Goal: Task Accomplishment & Management: Manage account settings

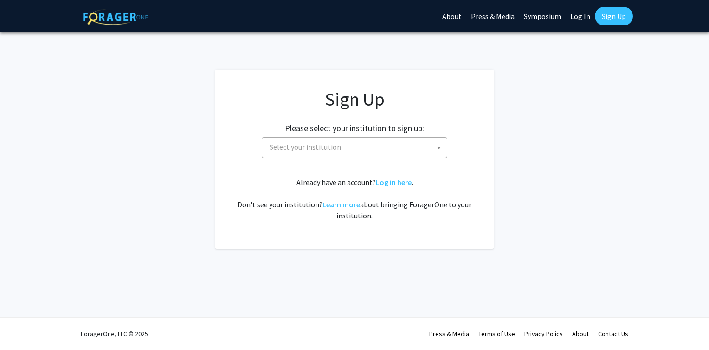
click at [368, 144] on span "Select your institution" at bounding box center [356, 147] width 181 height 19
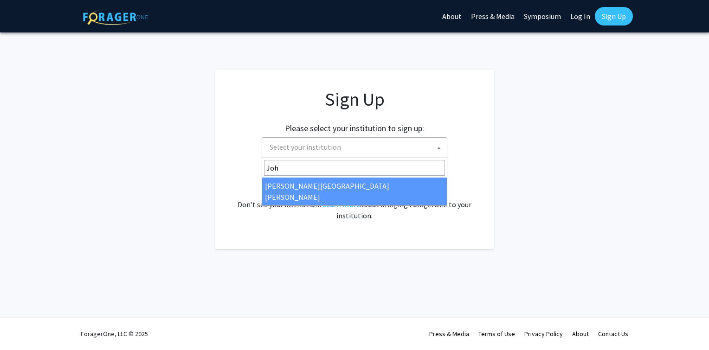
type input "Joh"
select select "1"
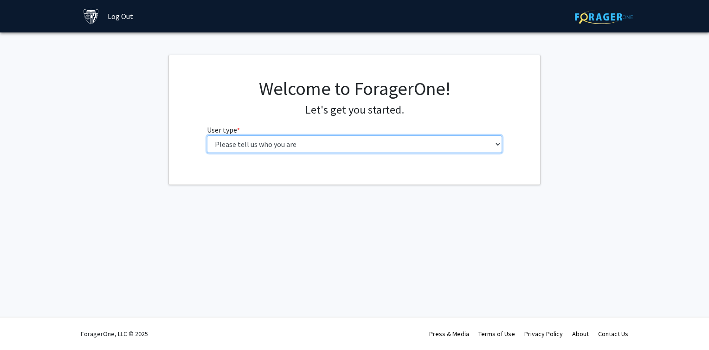
click at [399, 145] on select "Please tell us who you are Undergraduate Student Master's Student Doctoral Cand…" at bounding box center [355, 145] width 296 height 18
select select "1: undergrad"
click at [207, 136] on select "Please tell us who you are Undergraduate Student Master's Student Doctoral Cand…" at bounding box center [355, 145] width 296 height 18
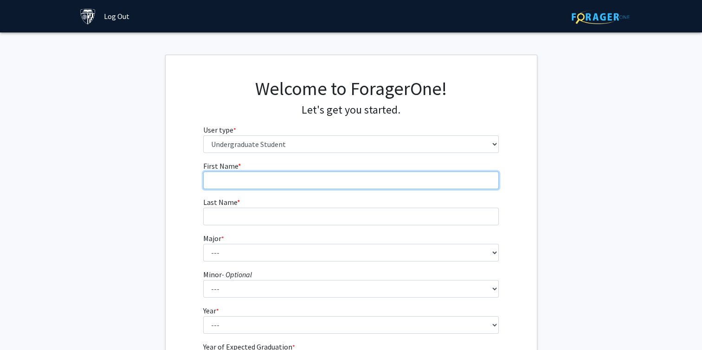
click at [309, 177] on input "First Name * required" at bounding box center [351, 181] width 296 height 18
type input "[PERSON_NAME]"
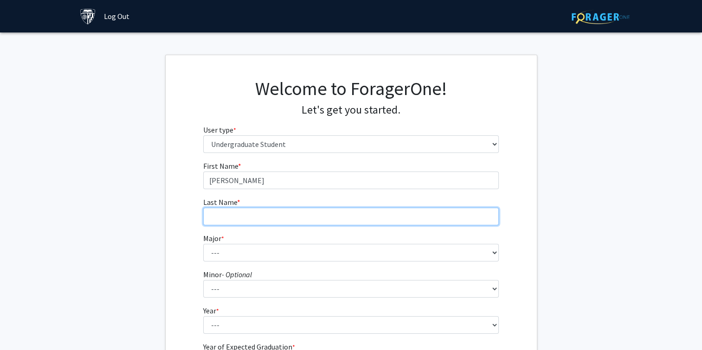
type input "[PERSON_NAME]"
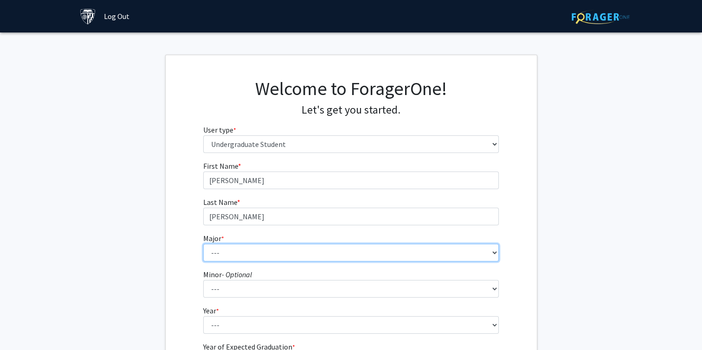
click at [241, 251] on select "--- Africana Studies Anthropology Applied Mathematics & Statistics Archaeology …" at bounding box center [351, 253] width 296 height 18
select select "6: 21"
click at [203, 244] on select "--- Africana Studies Anthropology Applied Mathematics & Statistics Archaeology …" at bounding box center [351, 253] width 296 height 18
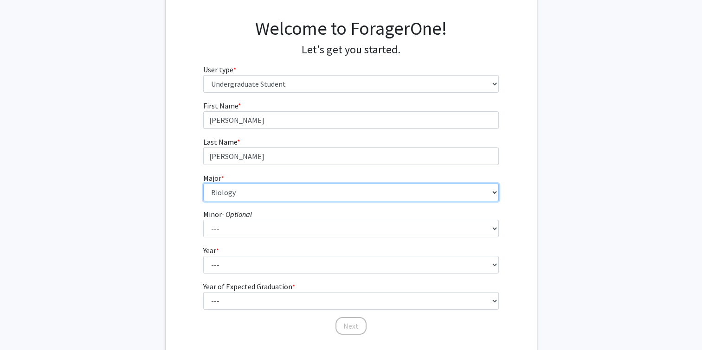
scroll to position [61, 0]
click at [302, 199] on select "--- Africana Studies Anthropology Applied Mathematics & Statistics Archaeology …" at bounding box center [351, 192] width 296 height 18
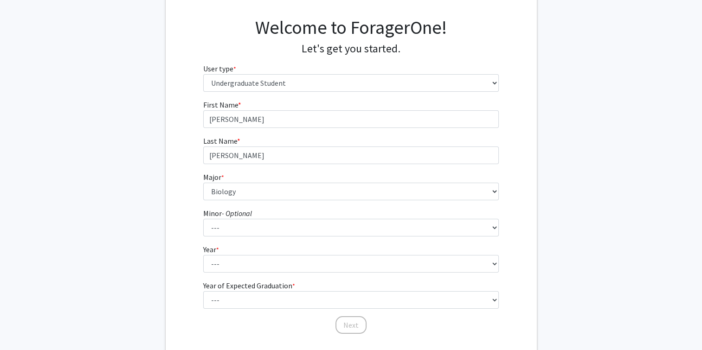
click at [132, 170] on fg-get-started "Welcome to ForagerOne! Let's get you started. User type * required Please tell …" at bounding box center [351, 177] width 702 height 366
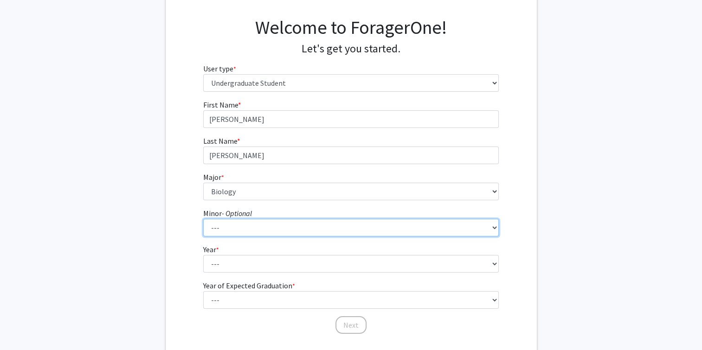
click at [230, 225] on select "--- Accounting and Financial Management Africana Studies Anthropology Applied M…" at bounding box center [351, 228] width 296 height 18
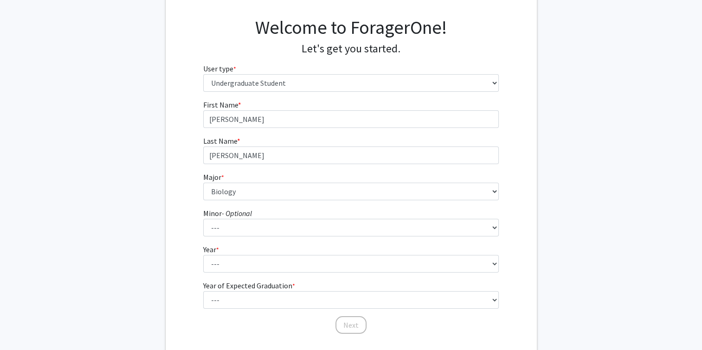
click at [155, 251] on fg-get-started "Welcome to ForagerOne! Let's get you started. User type * required Please tell …" at bounding box center [351, 177] width 702 height 366
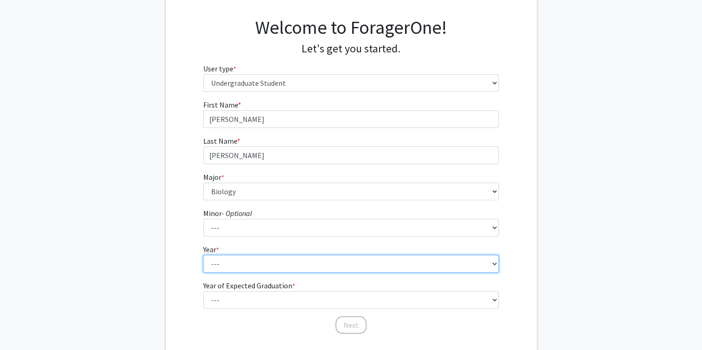
click at [226, 259] on select "--- First-year Sophomore Junior Senior Postbaccalaureate Certificate" at bounding box center [351, 264] width 296 height 18
select select "1: first-year"
click at [203, 255] on select "--- First-year Sophomore Junior Senior Postbaccalaureate Certificate" at bounding box center [351, 264] width 296 height 18
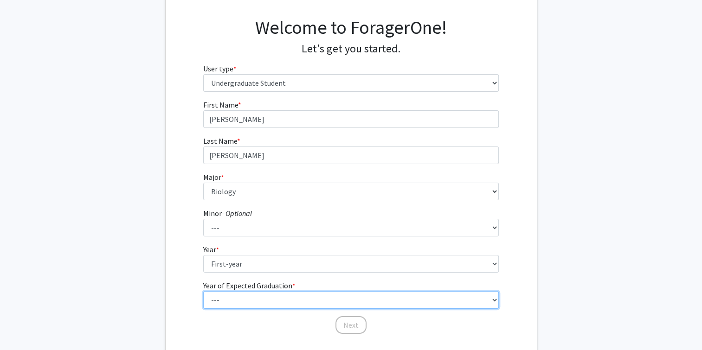
click at [247, 291] on select "--- 2025 2026 2027 2028 2029 2030 2031 2032 2033 2034" at bounding box center [351, 300] width 296 height 18
select select "5: 2029"
click at [203, 291] on select "--- 2025 2026 2027 2028 2029 2030 2031 2032 2033 2034" at bounding box center [351, 300] width 296 height 18
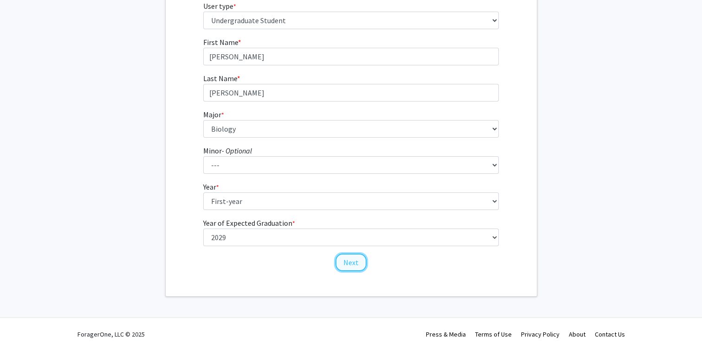
click at [355, 266] on button "Next" at bounding box center [351, 263] width 31 height 18
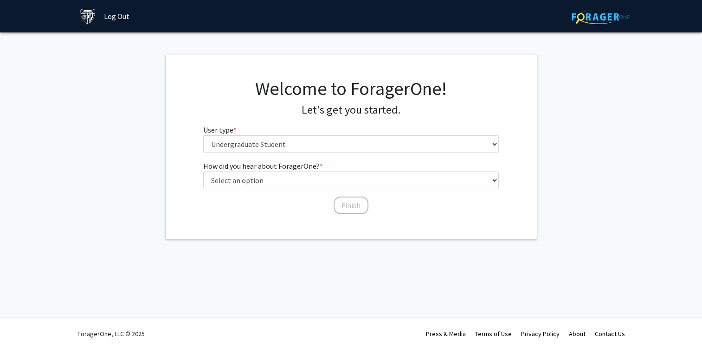
scroll to position [0, 0]
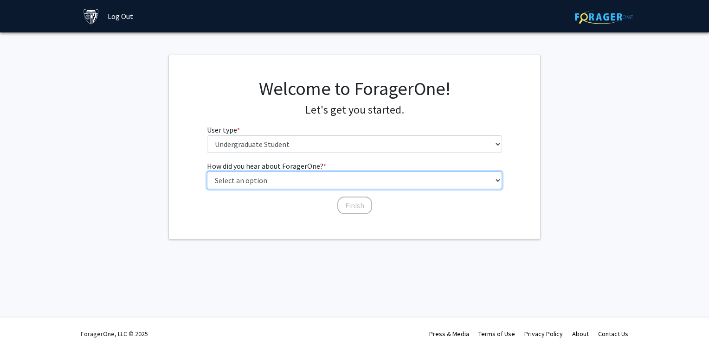
click at [271, 180] on select "Select an option Peer/student recommendation Faculty/staff recommendation Unive…" at bounding box center [355, 181] width 296 height 18
click at [207, 172] on select "Select an option Peer/student recommendation Faculty/staff recommendation Unive…" at bounding box center [355, 181] width 296 height 18
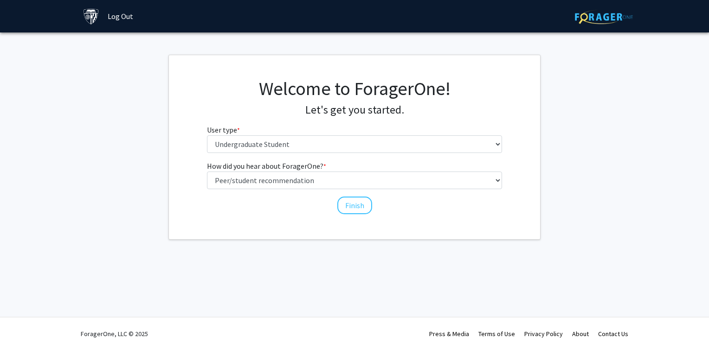
click at [317, 200] on div "Finish" at bounding box center [355, 201] width 296 height 9
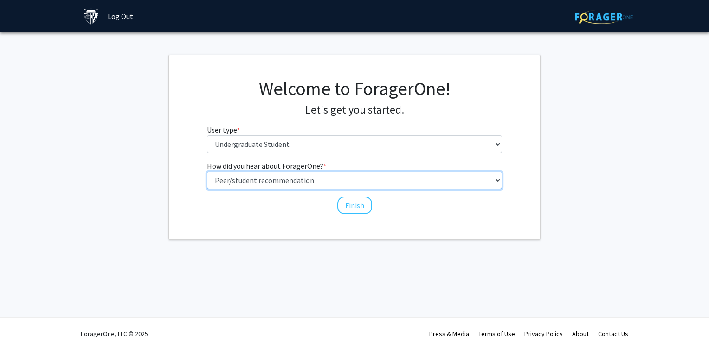
click at [281, 181] on select "Select an option Peer/student recommendation Faculty/staff recommendation Unive…" at bounding box center [355, 181] width 296 height 18
select select "2: faculty_recommendation"
click at [207, 172] on select "Select an option Peer/student recommendation Faculty/staff recommendation Unive…" at bounding box center [355, 181] width 296 height 18
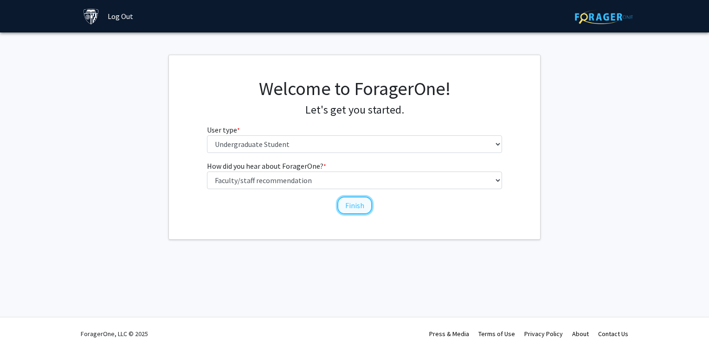
click at [343, 206] on button "Finish" at bounding box center [354, 206] width 35 height 18
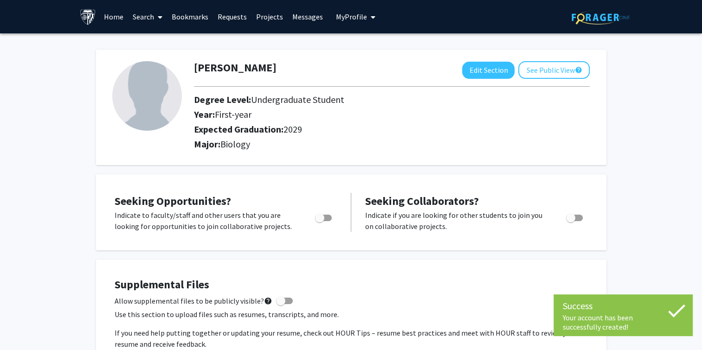
click at [325, 216] on span "Toggle" at bounding box center [323, 218] width 17 height 6
click at [320, 221] on input "Are you actively seeking opportunities?" at bounding box center [319, 221] width 0 height 0
checkbox input "true"
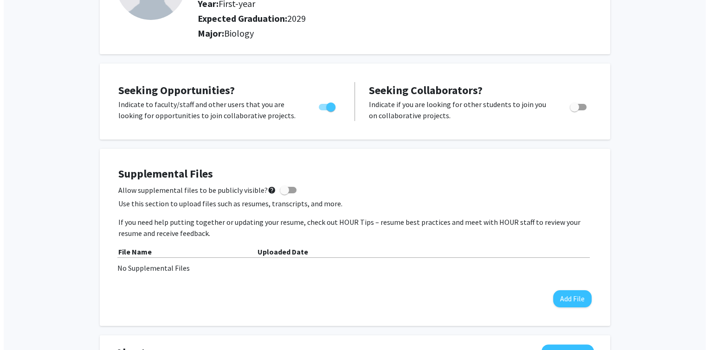
scroll to position [115, 0]
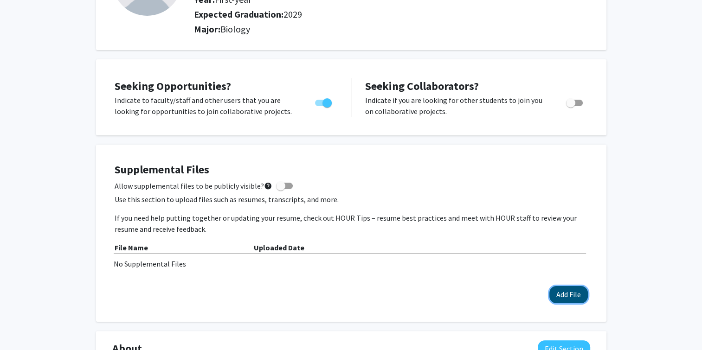
click at [566, 297] on button "Add File" at bounding box center [568, 294] width 39 height 17
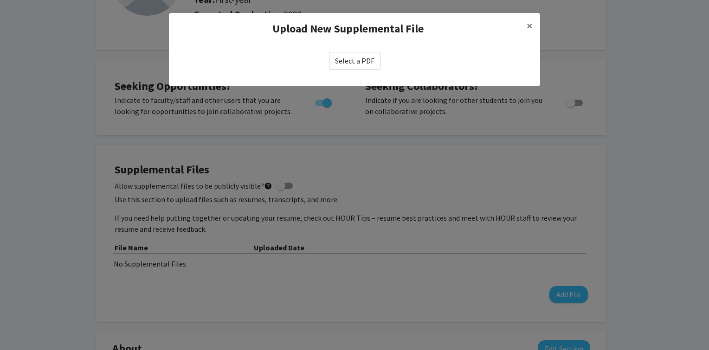
click at [356, 62] on label "Select a PDF" at bounding box center [355, 61] width 52 height 18
click at [0, 0] on input "Select a PDF" at bounding box center [0, 0] width 0 height 0
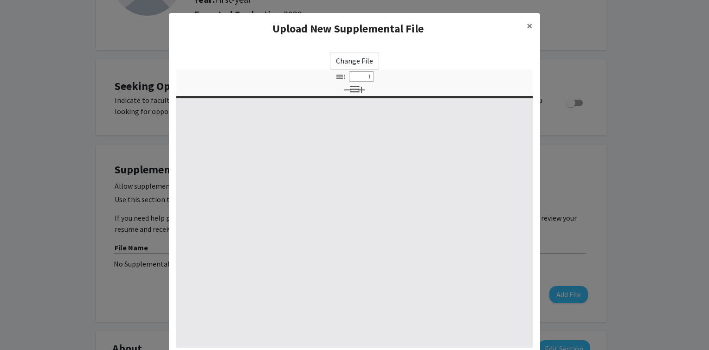
select select "custom"
type input "0"
select select "custom"
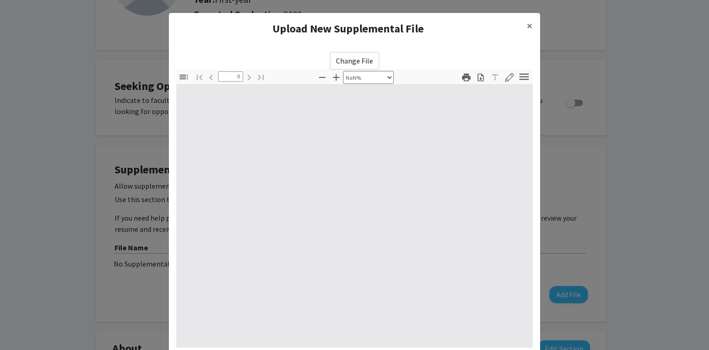
type input "1"
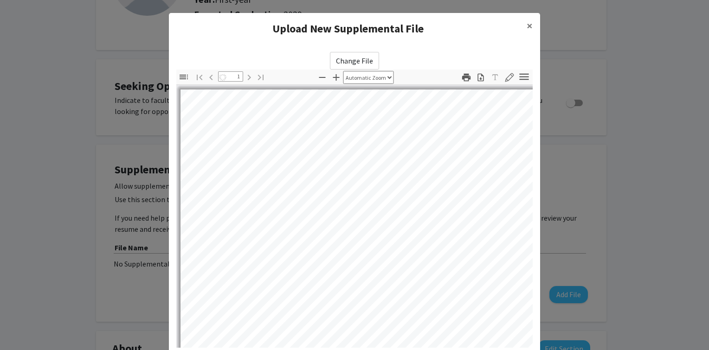
select select "auto"
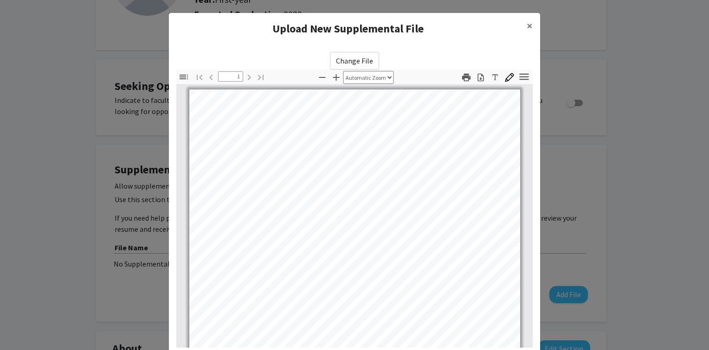
scroll to position [89, 0]
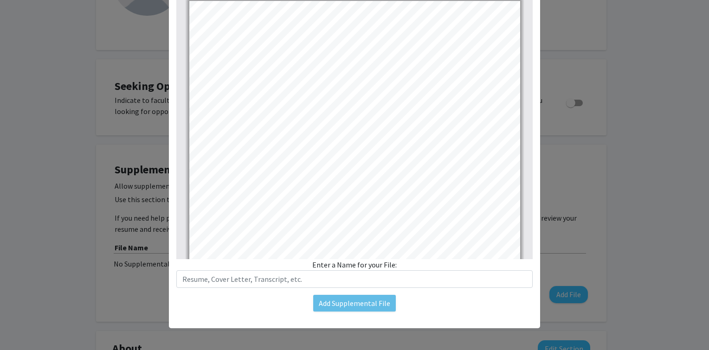
click at [368, 297] on div "Change File Thumbnails Document Outline Attachments Layers Current Outline Item…" at bounding box center [354, 137] width 371 height 363
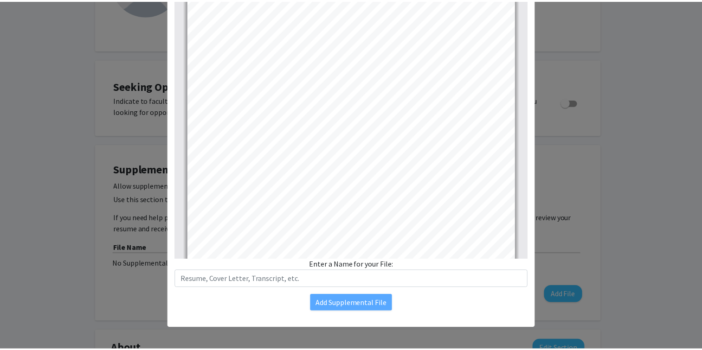
scroll to position [174, 0]
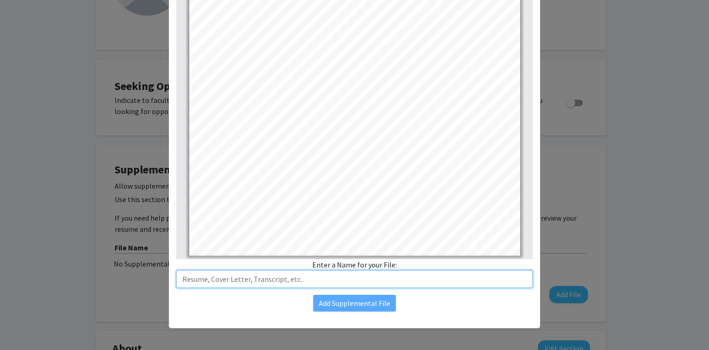
click at [365, 281] on input "text" at bounding box center [354, 280] width 356 height 18
type input "Resume"
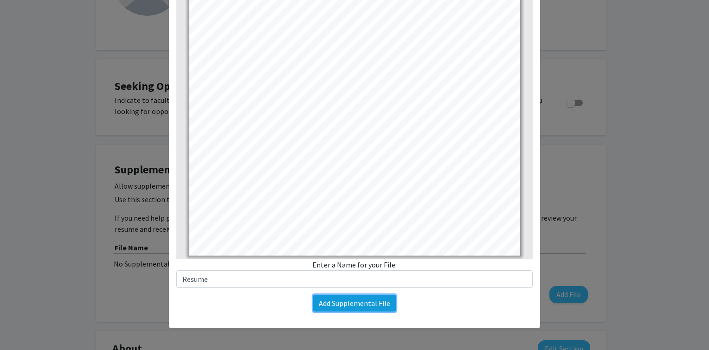
click at [368, 301] on button "Add Supplemental File" at bounding box center [354, 303] width 83 height 17
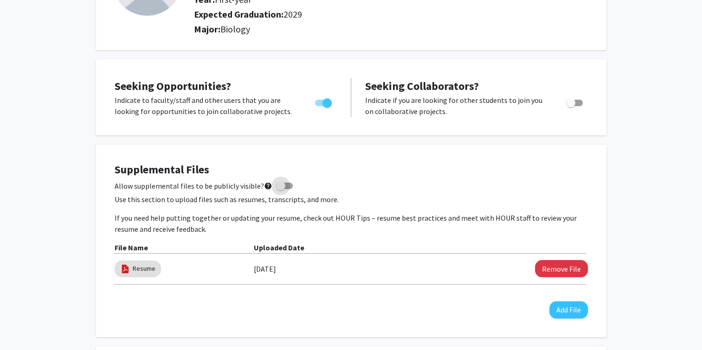
click at [282, 189] on label "Allow supplemental files to be publicly visible? help" at bounding box center [204, 186] width 178 height 11
click at [281, 189] on input "Allow supplemental files to be publicly visible? help" at bounding box center [280, 189] width 0 height 0
checkbox input "true"
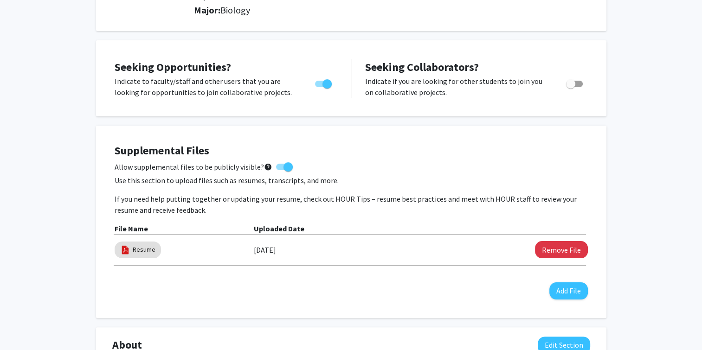
scroll to position [254, 0]
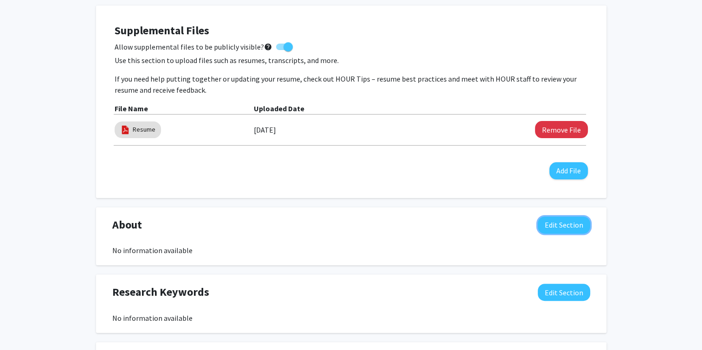
click at [559, 217] on button "Edit Section" at bounding box center [564, 225] width 52 height 17
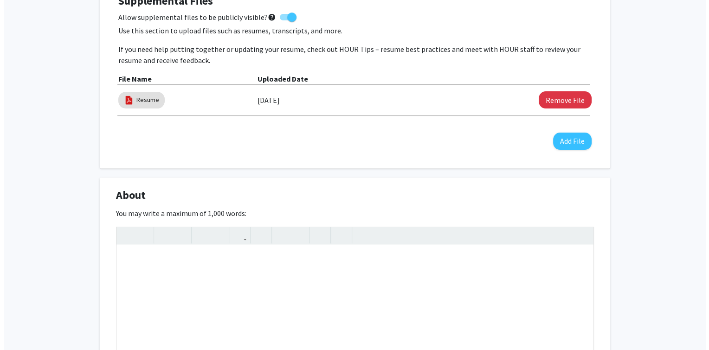
scroll to position [256, 0]
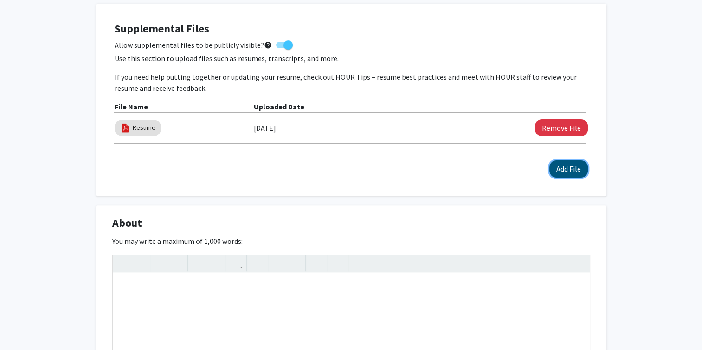
click at [576, 176] on button "Add File" at bounding box center [568, 169] width 39 height 17
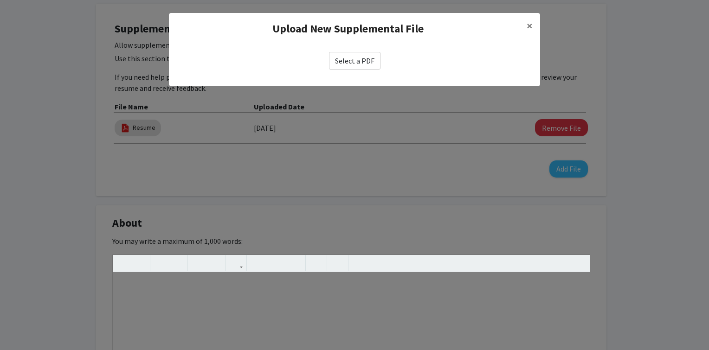
click at [349, 66] on label "Select a PDF" at bounding box center [355, 61] width 52 height 18
click at [0, 0] on input "Select a PDF" at bounding box center [0, 0] width 0 height 0
select select "custom"
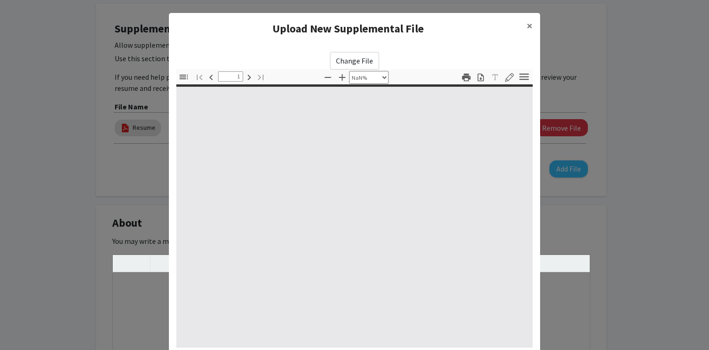
type input "0"
select select "custom"
type input "1"
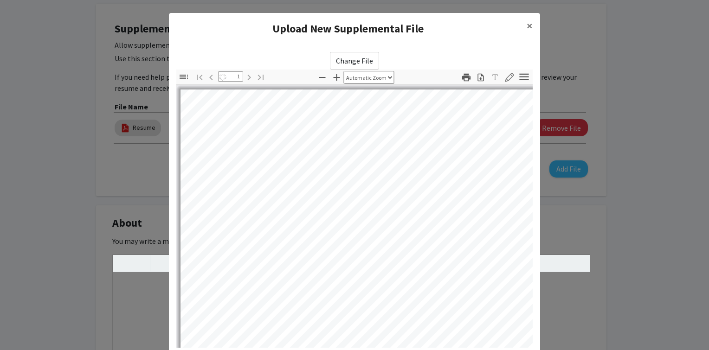
select select "auto"
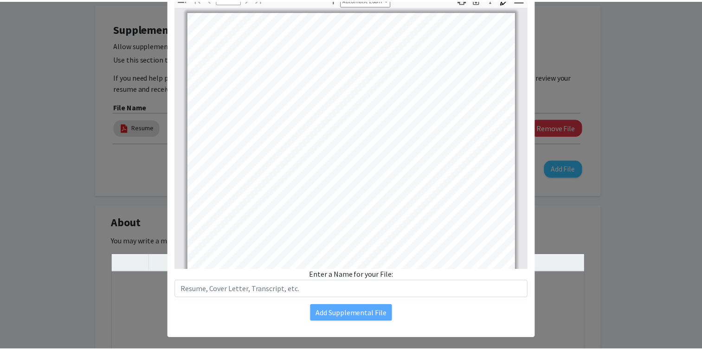
scroll to position [89, 0]
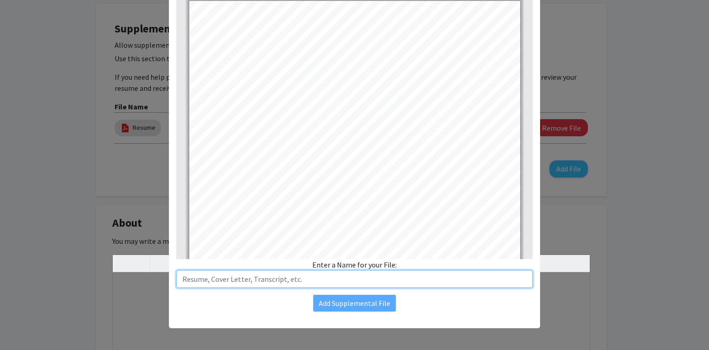
click at [240, 276] on input "text" at bounding box center [354, 280] width 356 height 18
type input "Hours Available"
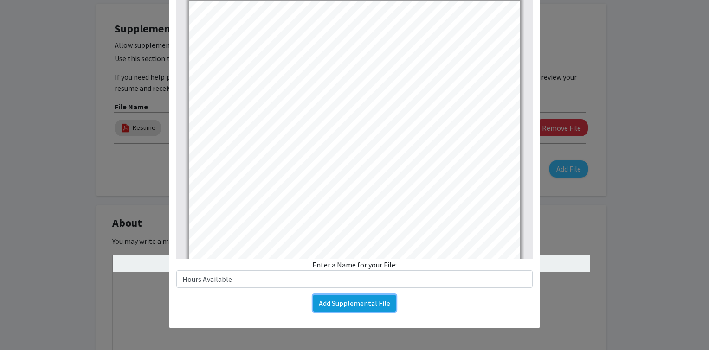
click at [371, 306] on button "Add Supplemental File" at bounding box center [354, 303] width 83 height 17
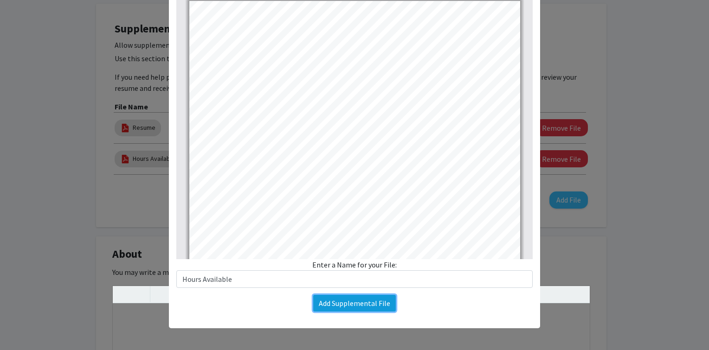
click at [319, 303] on button "Add Supplemental File" at bounding box center [354, 303] width 83 height 17
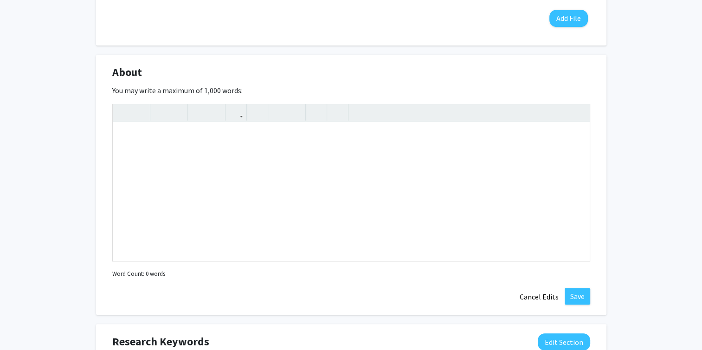
scroll to position [442, 0]
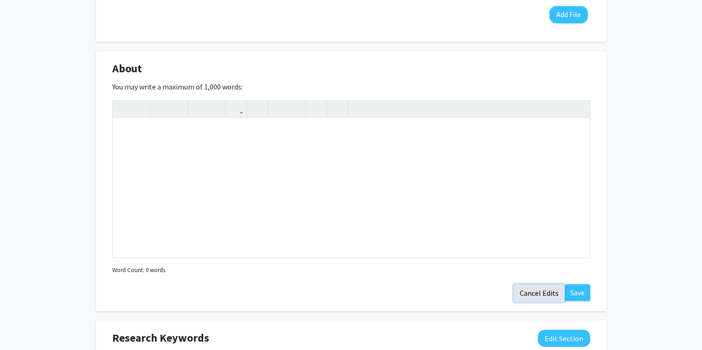
click at [548, 293] on button "Cancel Edits" at bounding box center [539, 293] width 51 height 18
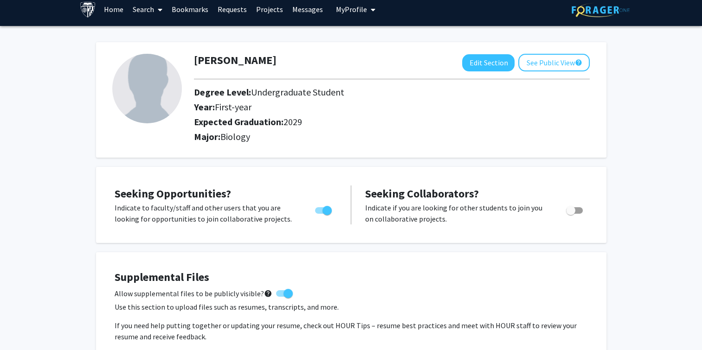
scroll to position [0, 0]
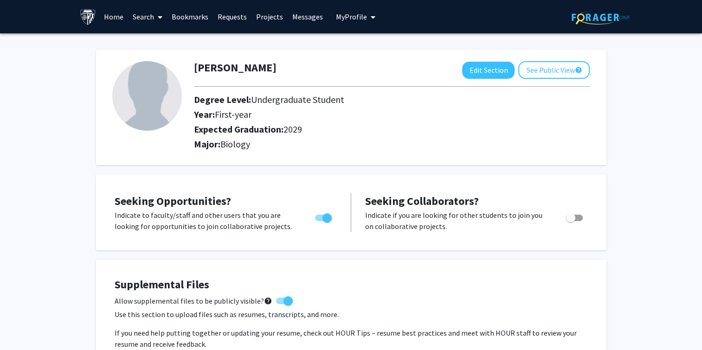
click at [153, 14] on link "Search" at bounding box center [147, 16] width 39 height 32
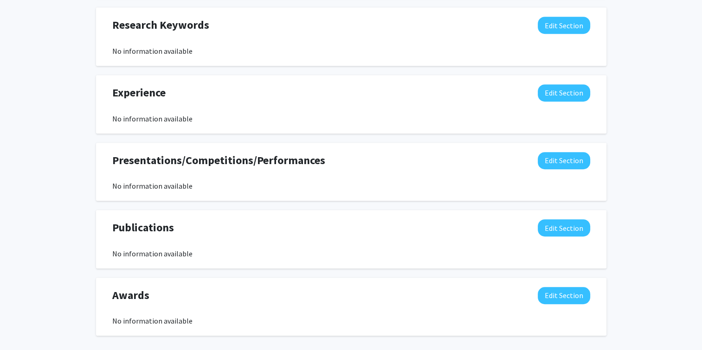
scroll to position [549, 0]
